Goal: Task Accomplishment & Management: Use online tool/utility

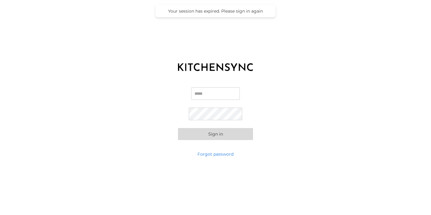
type input "**********"
click at [211, 133] on button "Sign in" at bounding box center [215, 134] width 75 height 12
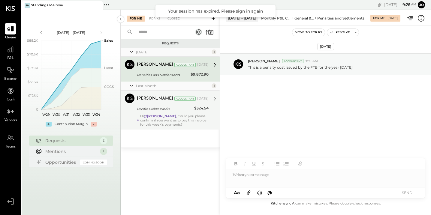
click at [177, 118] on div "Hi @[PERSON_NAME] , Could you please confirm if you want us to pay this invoice…" at bounding box center [174, 120] width 68 height 13
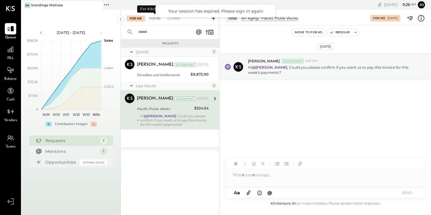
click at [156, 18] on div "For KS" at bounding box center [154, 19] width 17 height 6
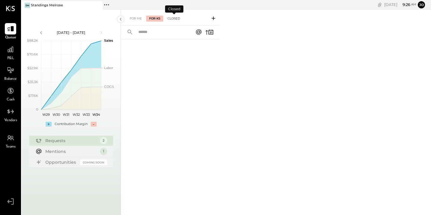
click at [177, 18] on div "Closed" at bounding box center [174, 19] width 19 height 6
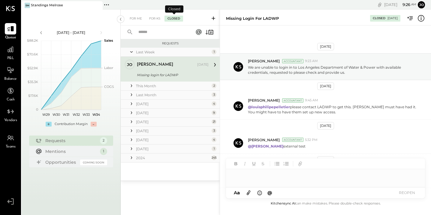
scroll to position [72, 0]
